Goal: Check status: Check status

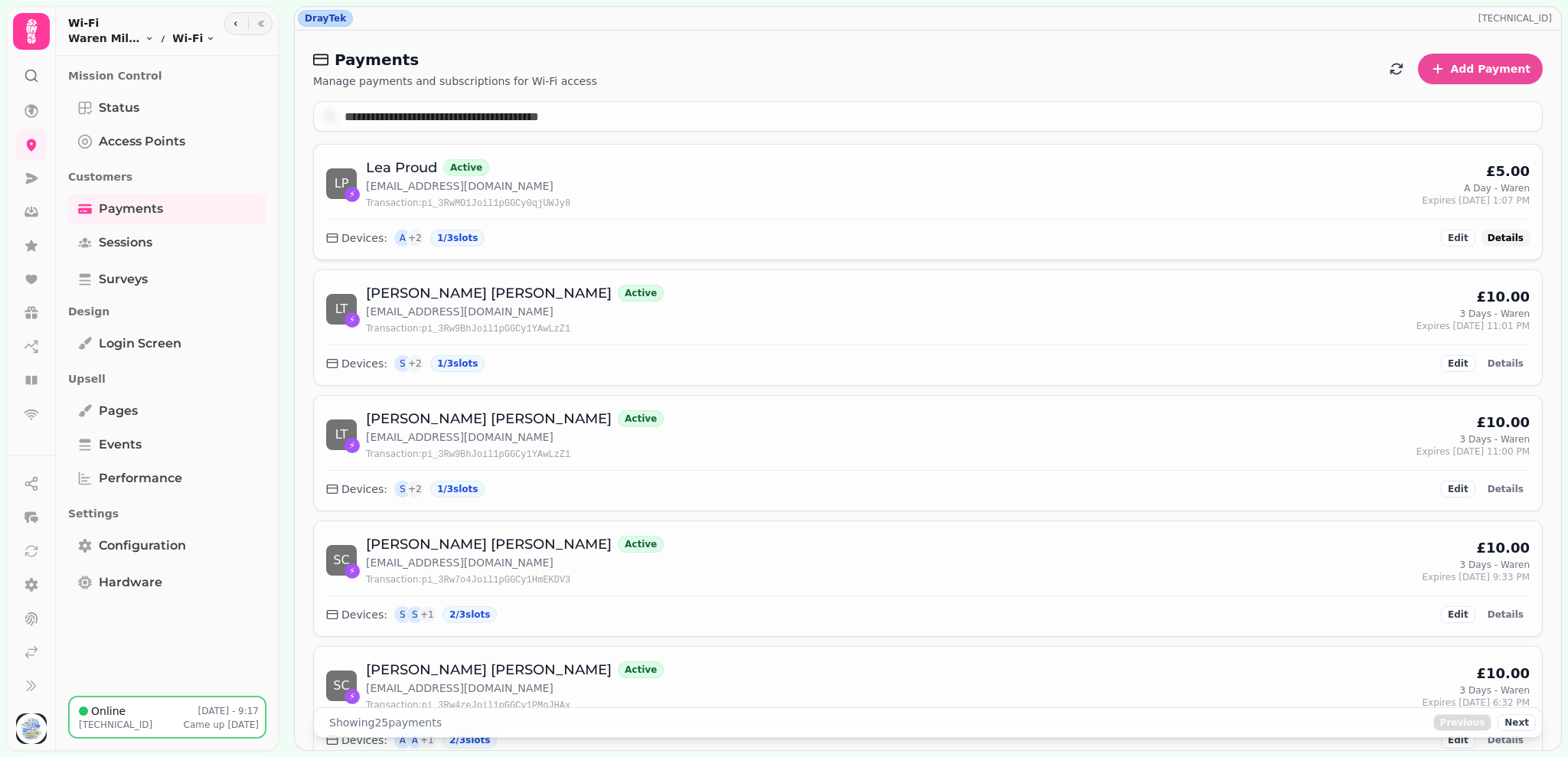
click at [1487, 240] on span "Details" at bounding box center [1505, 238] width 36 height 9
click at [1491, 372] on button "Details" at bounding box center [1505, 364] width 48 height 17
click at [189, 237] on link "Sessions" at bounding box center [168, 242] width 199 height 30
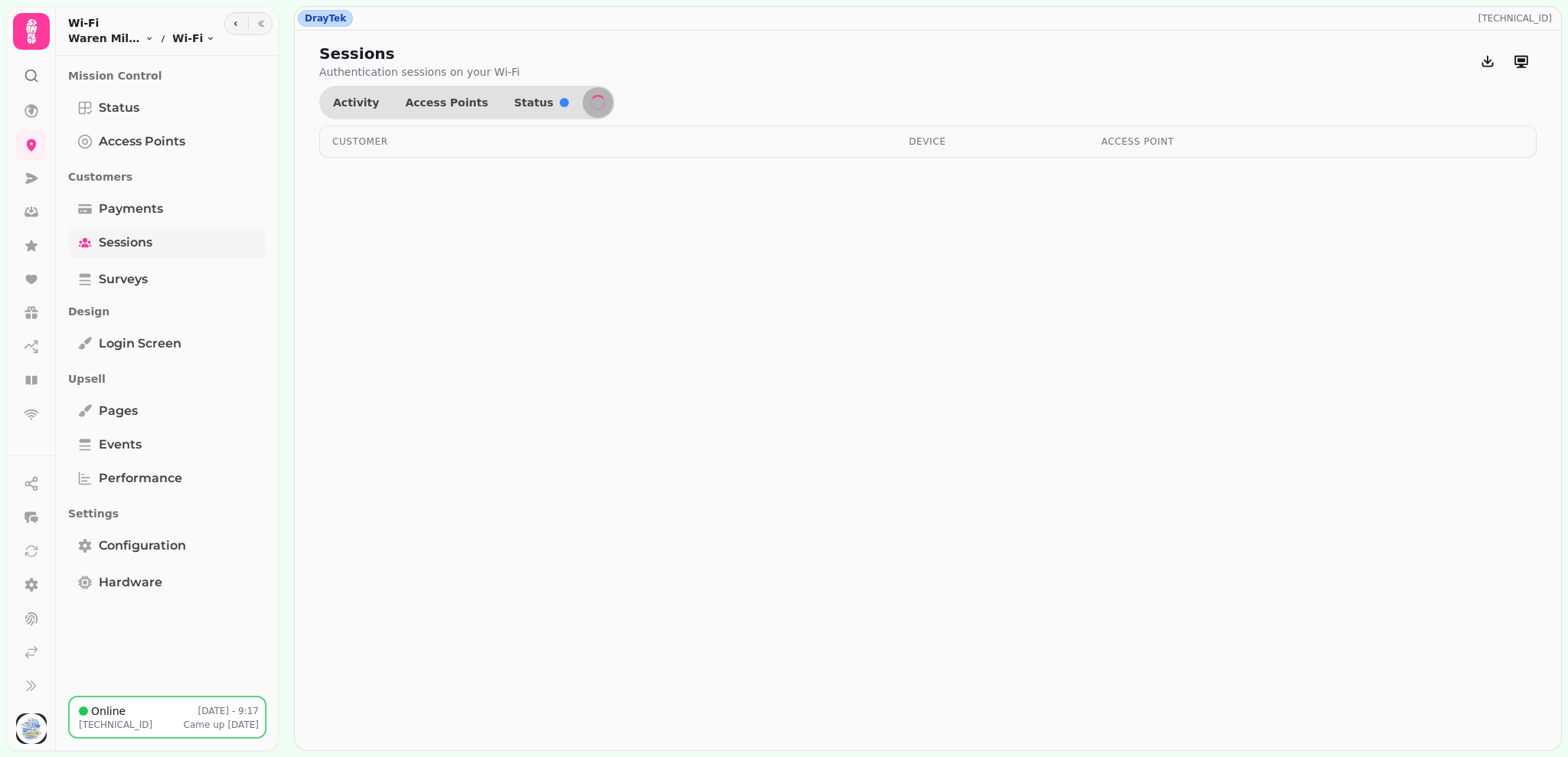
select select "**"
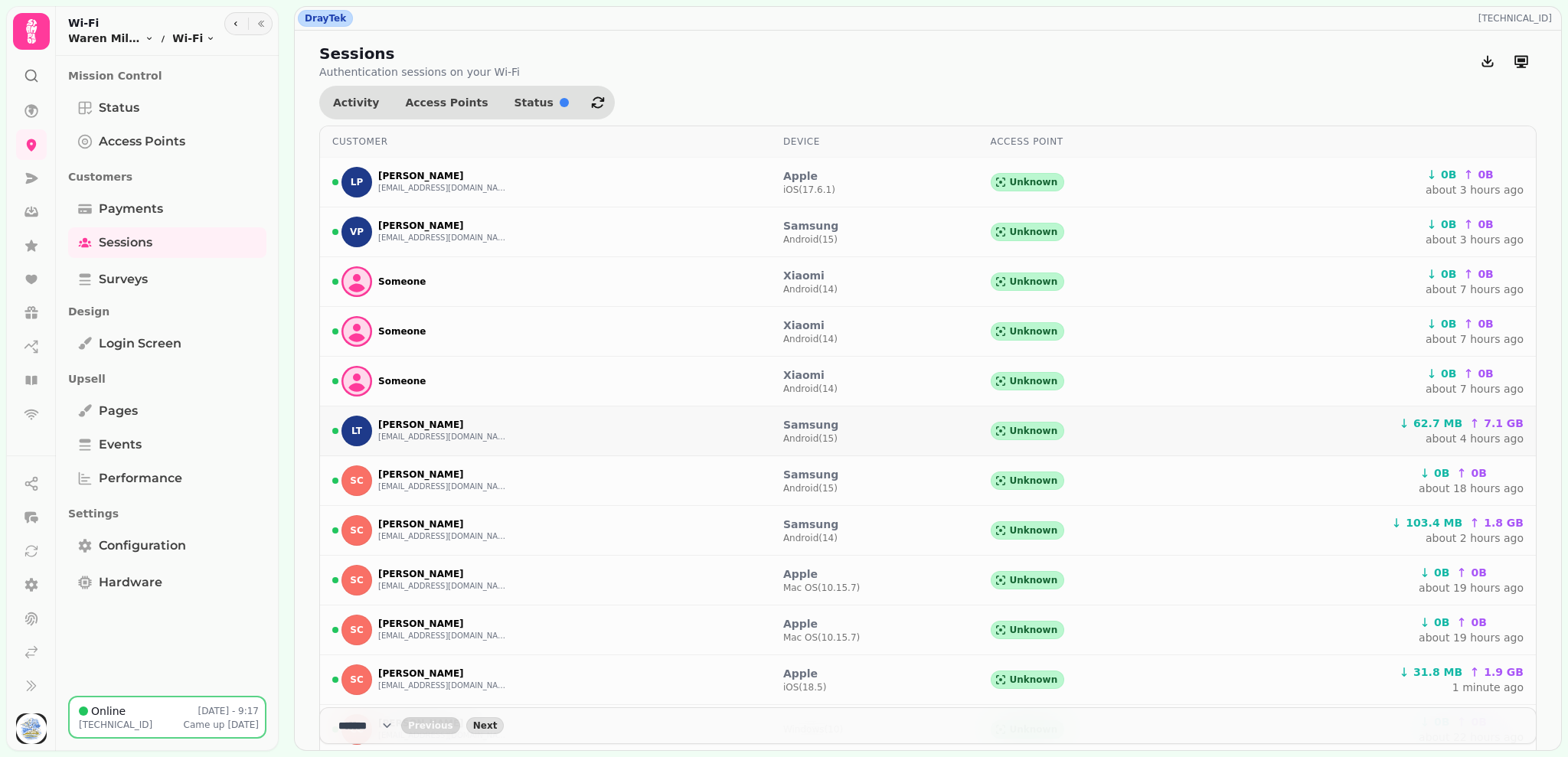
click at [529, 433] on div "LT [PERSON_NAME] [EMAIL_ADDRESS][DOMAIN_NAME]" at bounding box center [545, 430] width 427 height 30
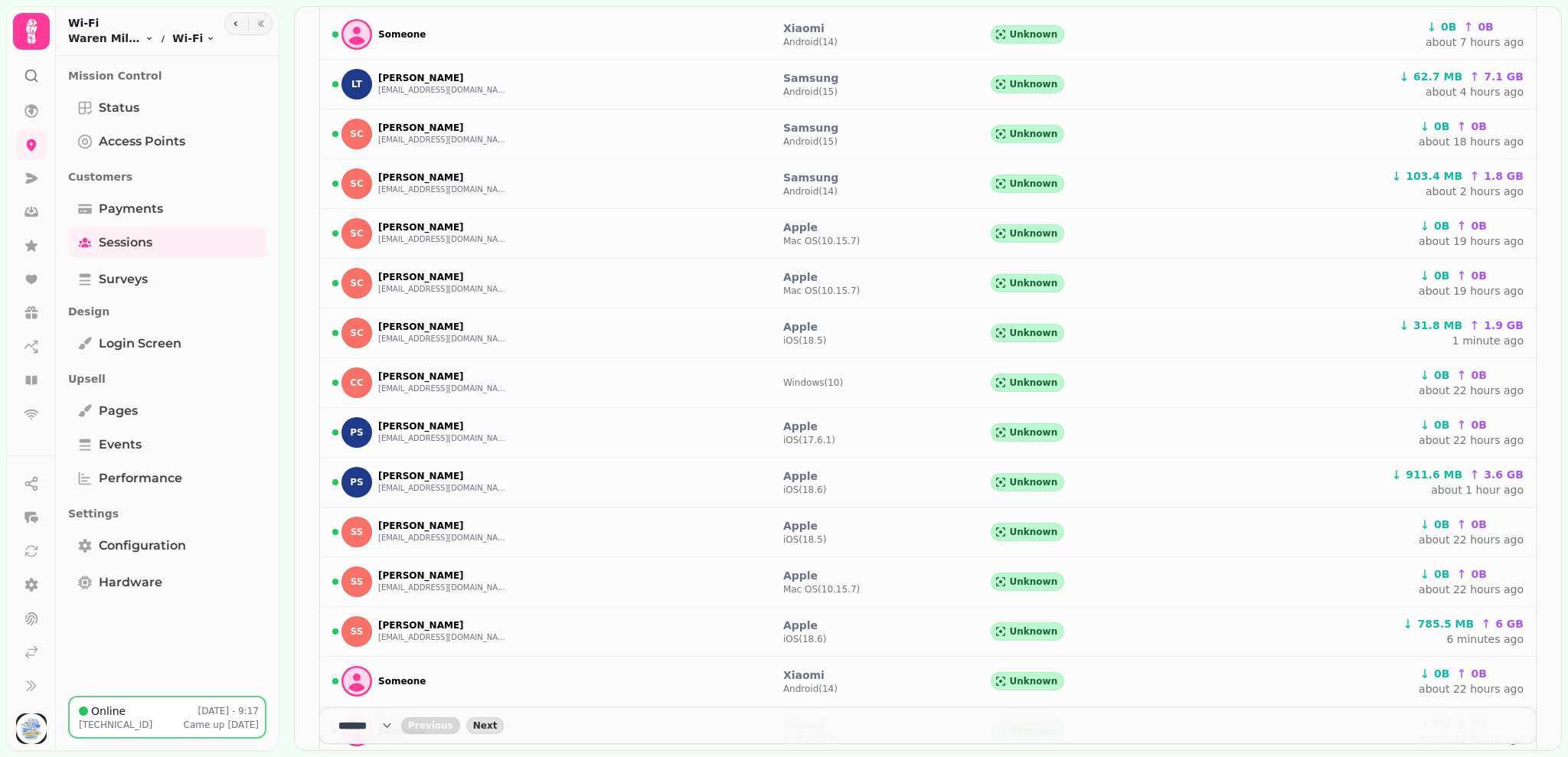
scroll to position [362, 0]
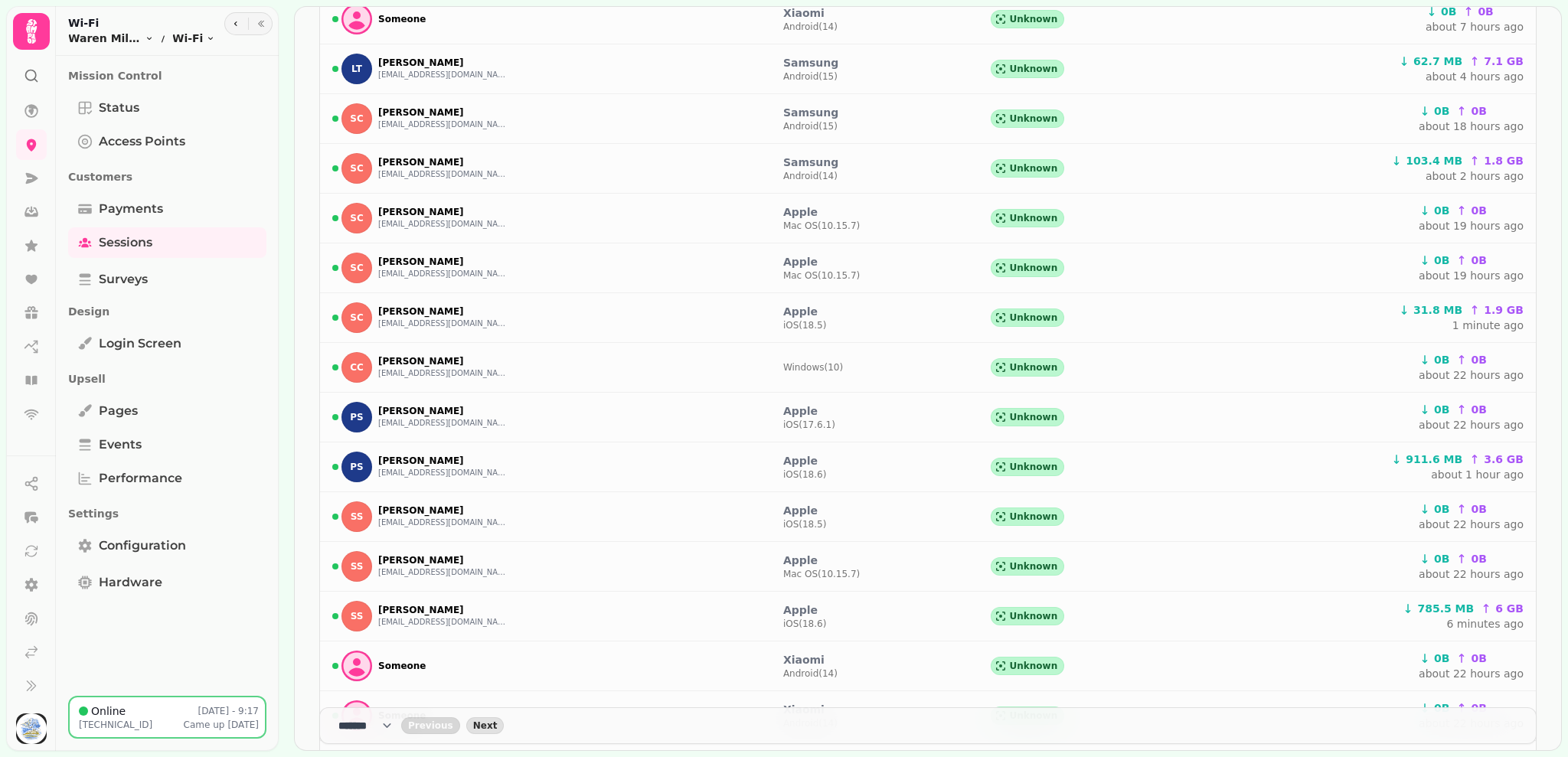
drag, startPoint x: 1524, startPoint y: 530, endPoint x: 1522, endPoint y: 548, distance: 18.1
click at [1522, 548] on div "Sessions Authentication sessions on your Wi-Fi Activity Access Points Status Cu…" at bounding box center [928, 382] width 1266 height 1426
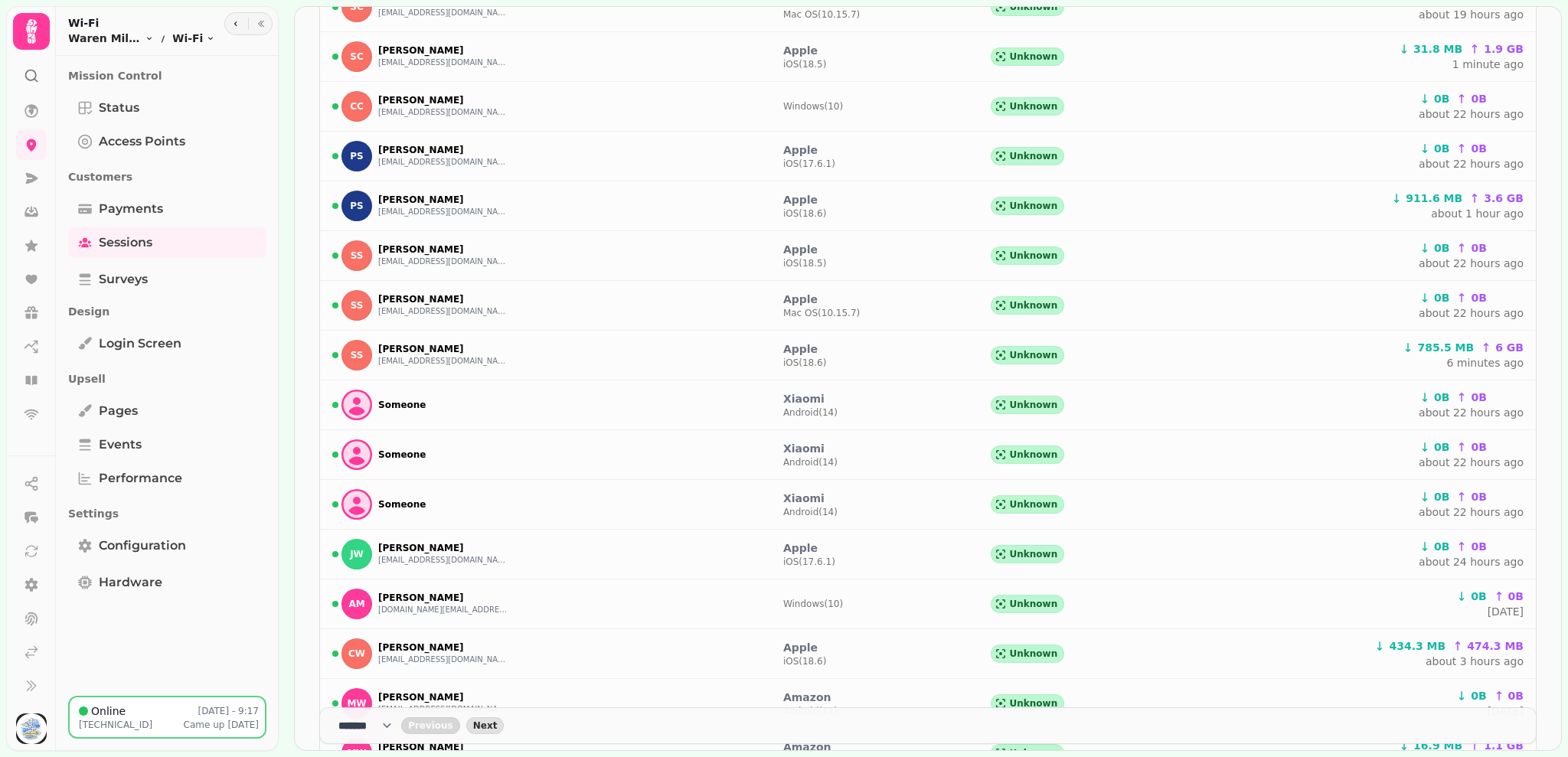
scroll to position [625, 0]
